Goal: Unclear

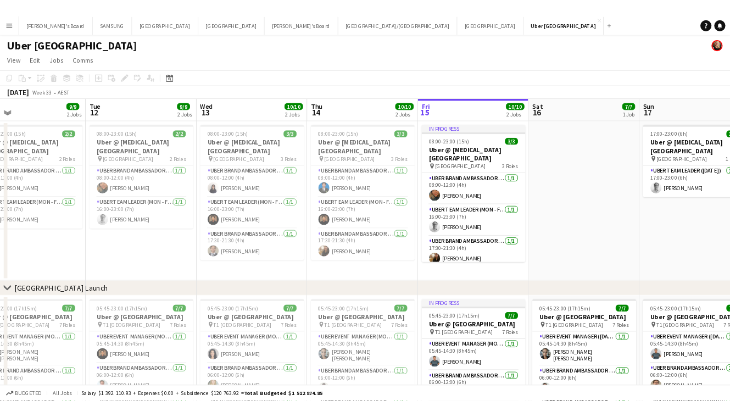
scroll to position [0, 487]
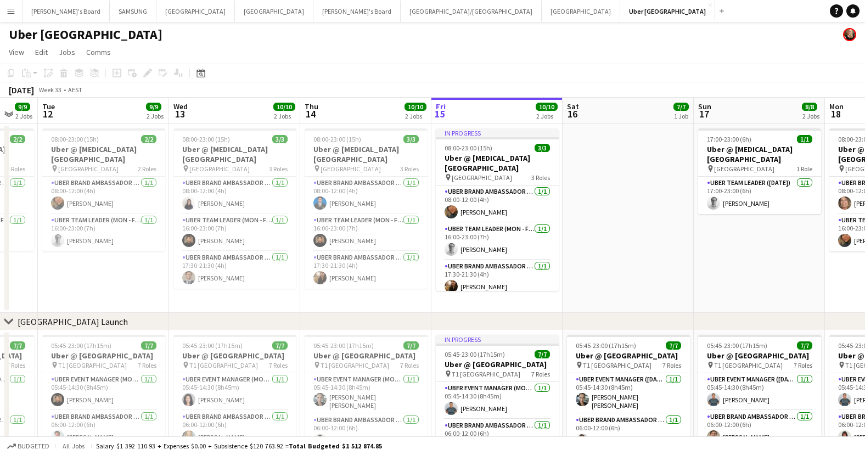
drag, startPoint x: 251, startPoint y: 172, endPoint x: 393, endPoint y: 197, distance: 143.7
click at [393, 197] on app-calendar-viewport "Fri 8 10/10 2 Jobs Sat 9 8/8 2 Jobs Sun 10 8/8 2 Jobs Mon 11 9/9 2 Jobs Tue 12 …" at bounding box center [432, 354] width 865 height 513
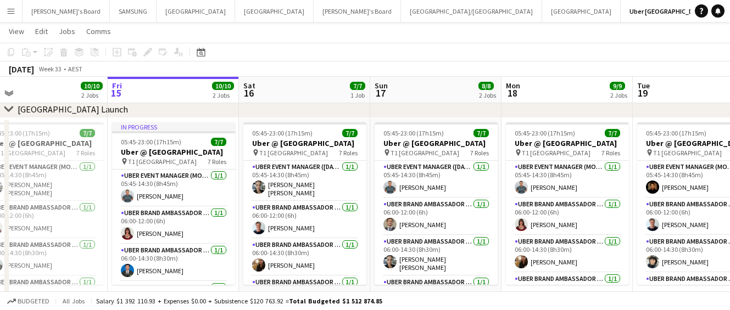
scroll to position [0, 418]
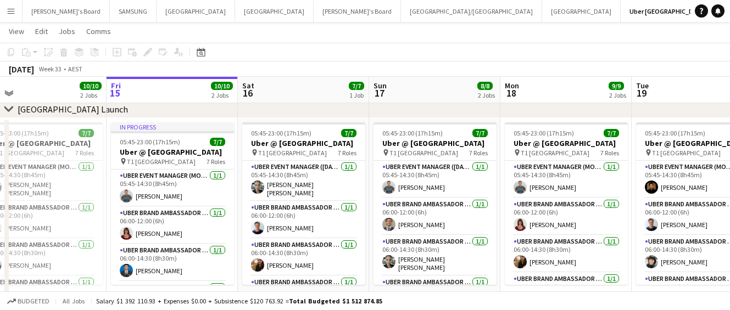
drag, startPoint x: 342, startPoint y: 209, endPoint x: 151, endPoint y: 215, distance: 191.2
click at [151, 215] on app-calendar-viewport "Mon 11 9/9 2 Jobs Tue 12 9/9 2 Jobs Wed 13 10/10 2 Jobs Thu 14 10/10 2 Jobs Fri…" at bounding box center [365, 114] width 730 height 567
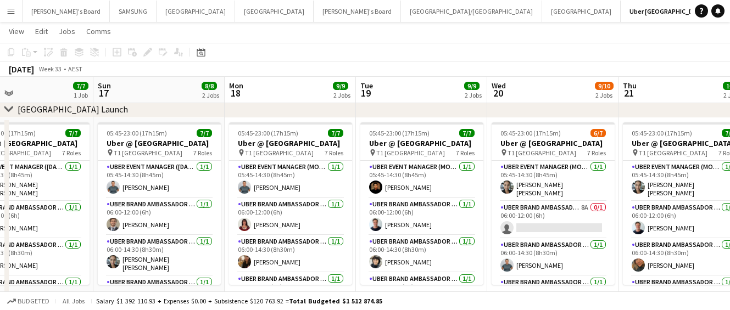
scroll to position [0, 464]
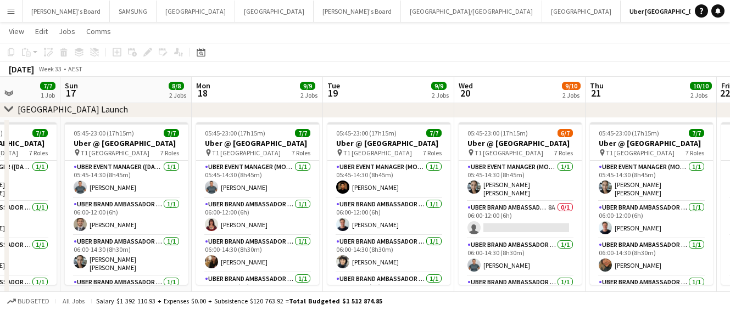
drag, startPoint x: 322, startPoint y: 252, endPoint x: -33, endPoint y: 260, distance: 354.8
click at [0, 260] on html "Menu Boards Boards Boards All jobs Status Workforce Workforce My Workforce Recr…" at bounding box center [365, 103] width 730 height 628
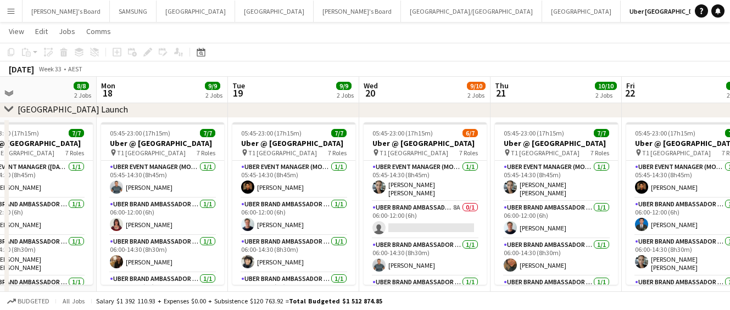
scroll to position [0, 429]
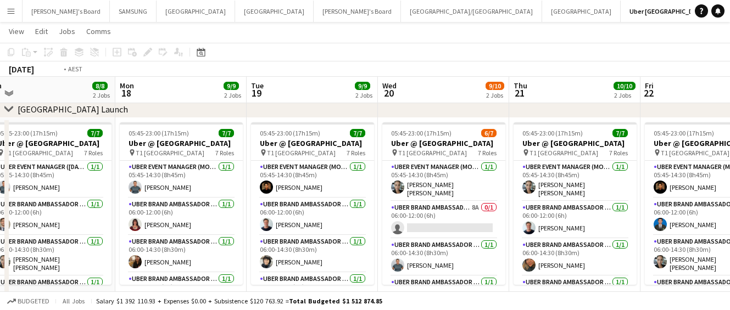
drag, startPoint x: 323, startPoint y: 231, endPoint x: 103, endPoint y: 240, distance: 220.4
click at [110, 240] on app-calendar-viewport "Thu 14 10/10 2 Jobs Fri 15 10/10 2 Jobs Sat 16 7/7 1 Job Sun 17 8/8 2 Jobs Mon …" at bounding box center [365, 114] width 730 height 567
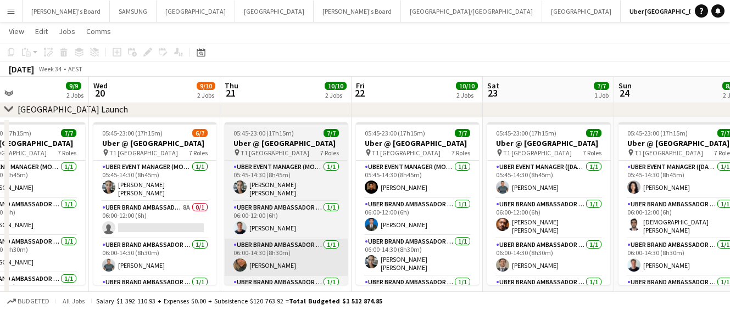
drag, startPoint x: 419, startPoint y: 228, endPoint x: 174, endPoint y: 252, distance: 247.1
click at [179, 252] on app-calendar-viewport "Sat 16 7/7 1 Job Sun 17 8/8 2 Jobs Mon 18 9/9 2 Jobs Tue 19 9/9 2 Jobs Wed 20 9…" at bounding box center [365, 114] width 730 height 567
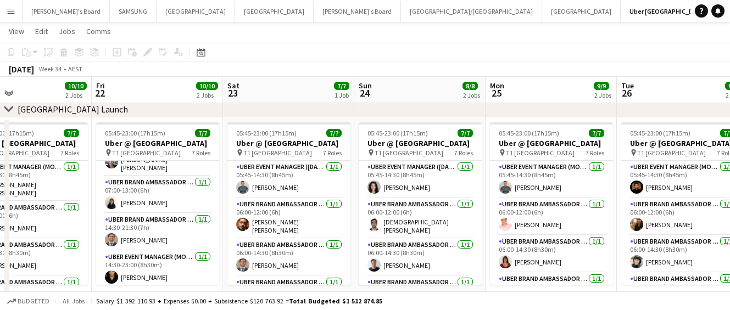
scroll to position [0, 452]
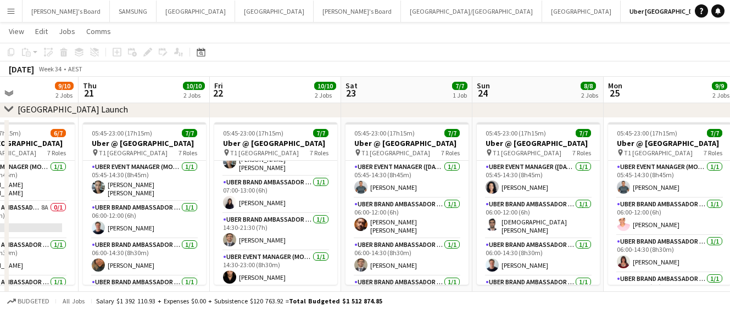
drag, startPoint x: 398, startPoint y: 216, endPoint x: 418, endPoint y: 230, distance: 24.1
click at [418, 230] on app-calendar-viewport "Mon 18 9/9 2 Jobs Tue 19 9/9 2 Jobs Wed 20 9/10 2 Jobs Thu 21 10/10 2 Jobs Fri …" at bounding box center [365, 114] width 730 height 567
